Goal: Check status: Check status

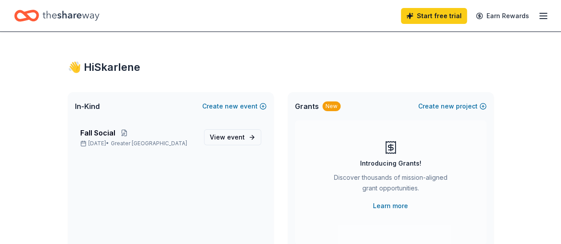
scroll to position [0, 0]
click at [241, 133] on span "event" at bounding box center [236, 137] width 18 height 8
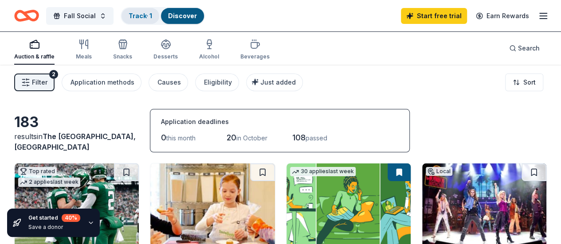
click at [150, 11] on div "Track · 1" at bounding box center [140, 16] width 38 height 16
click at [136, 11] on div "Track · 1" at bounding box center [140, 16] width 38 height 16
click at [149, 15] on link "Track · 1" at bounding box center [140, 16] width 23 height 8
click at [539, 16] on line "button" at bounding box center [542, 16] width 7 height 0
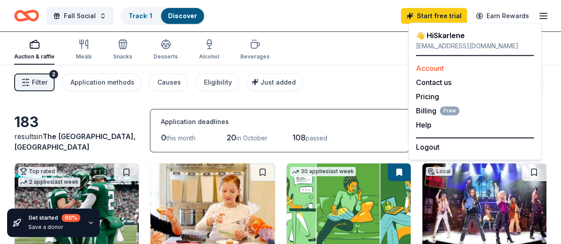
click at [478, 64] on div "Account" at bounding box center [475, 68] width 118 height 11
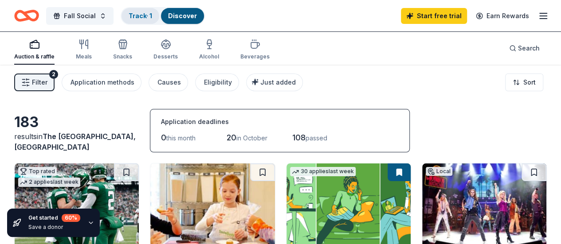
click at [156, 9] on div "Track · 1" at bounding box center [140, 16] width 38 height 16
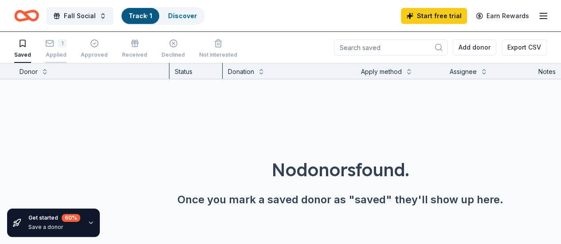
click at [61, 40] on div "1" at bounding box center [55, 43] width 21 height 9
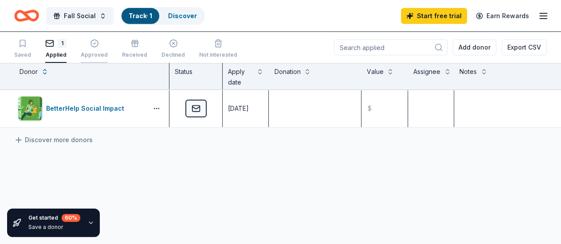
click at [102, 51] on div "Approved" at bounding box center [94, 54] width 27 height 7
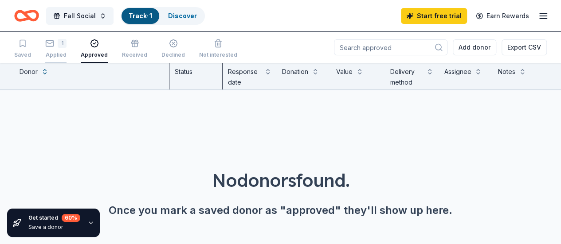
click at [66, 44] on div "1" at bounding box center [62, 43] width 9 height 9
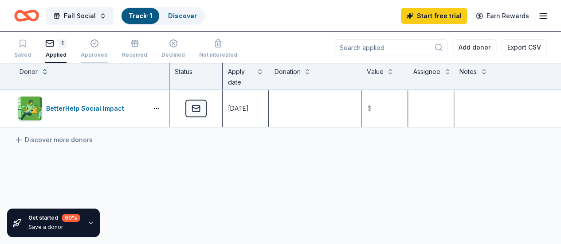
click at [98, 50] on div "Approved" at bounding box center [94, 49] width 27 height 20
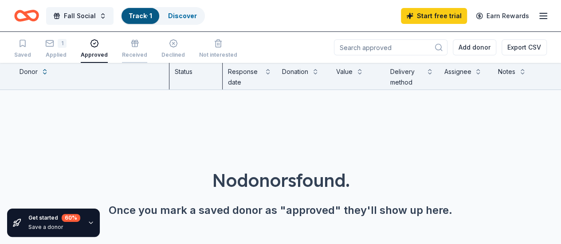
click at [129, 54] on div "Received" at bounding box center [134, 54] width 25 height 7
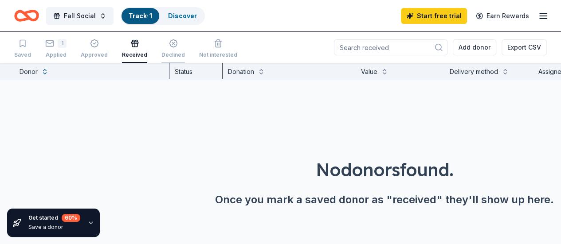
click at [166, 50] on div "Declined" at bounding box center [172, 49] width 23 height 20
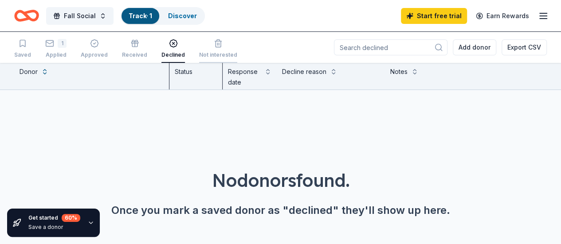
click at [221, 56] on div "Not interested" at bounding box center [218, 54] width 38 height 7
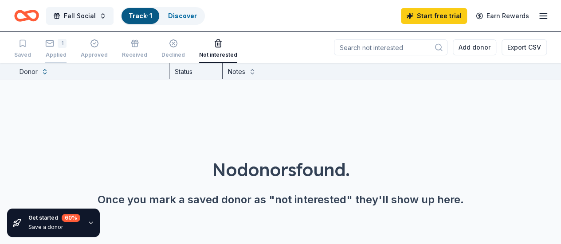
click at [55, 50] on div "1 Applied" at bounding box center [55, 49] width 21 height 20
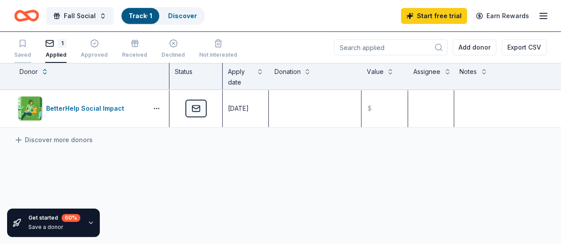
click at [27, 44] on icon "button" at bounding box center [22, 43] width 9 height 9
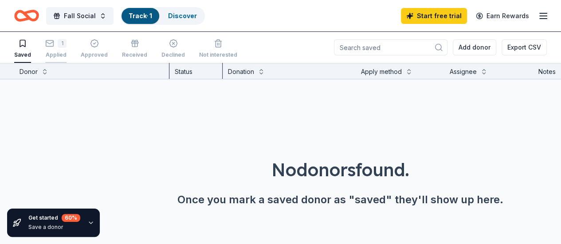
click at [66, 47] on div "1" at bounding box center [62, 43] width 9 height 9
